Goal: Feedback & Contribution: Submit feedback/report problem

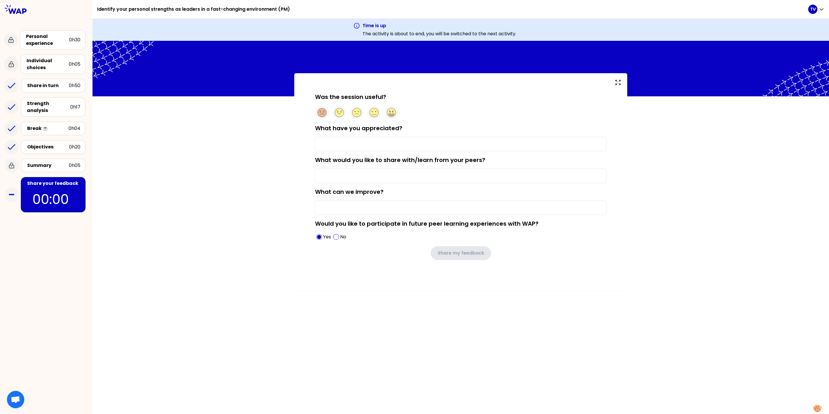
type input "smaller groups / interactivity / good facilitation"
type input "good to share good experiences. It might also be an idea to share something you…"
type input "break was a bit short ;-)"
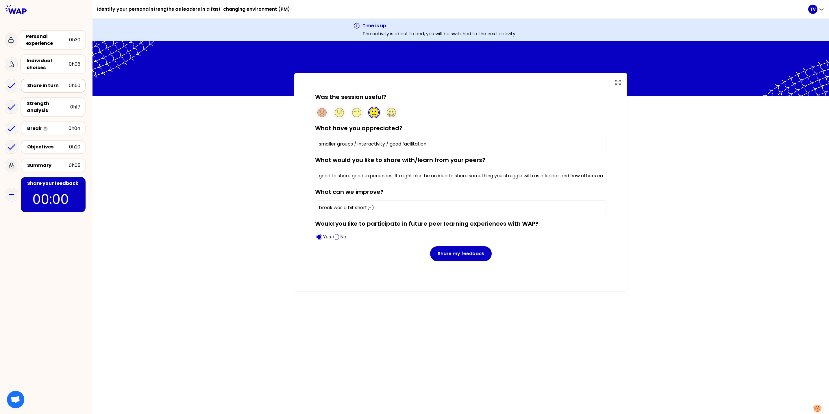
click at [50, 85] on div "Share in turn" at bounding box center [48, 85] width 42 height 7
